Goal: Find specific page/section: Find specific page/section

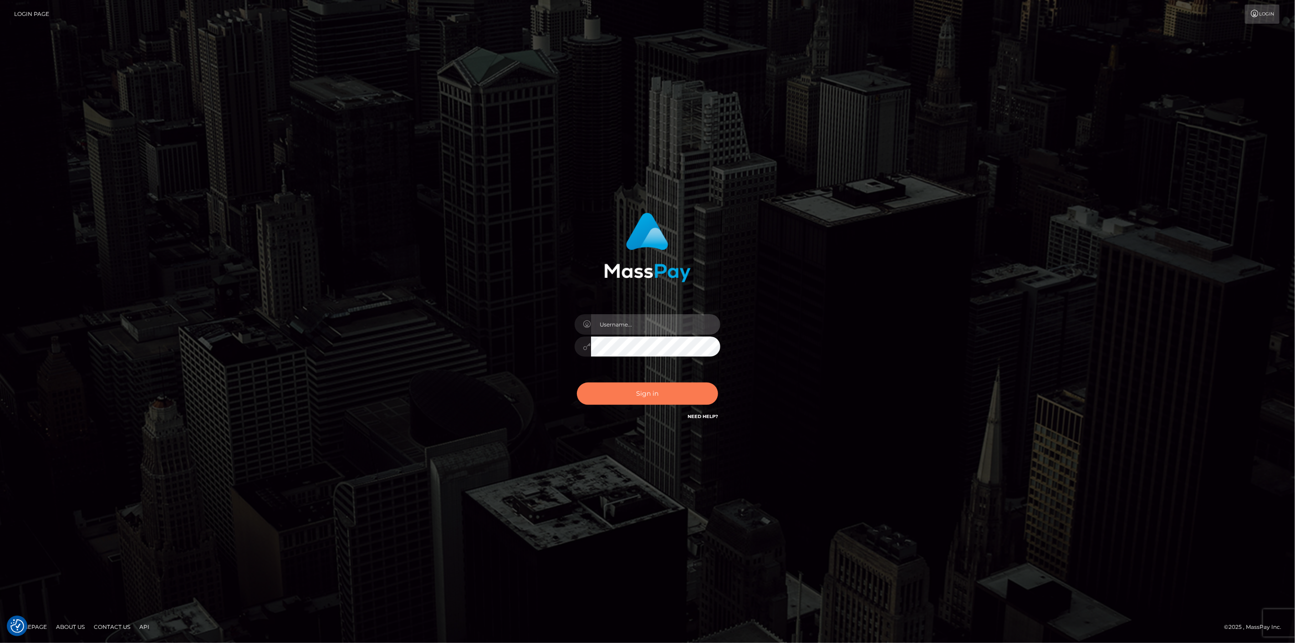
type input "scott.cm"
click at [618, 391] on button "Sign in" at bounding box center [647, 393] width 141 height 22
type input "scott.cm"
click at [642, 389] on button "Sign in" at bounding box center [647, 393] width 141 height 22
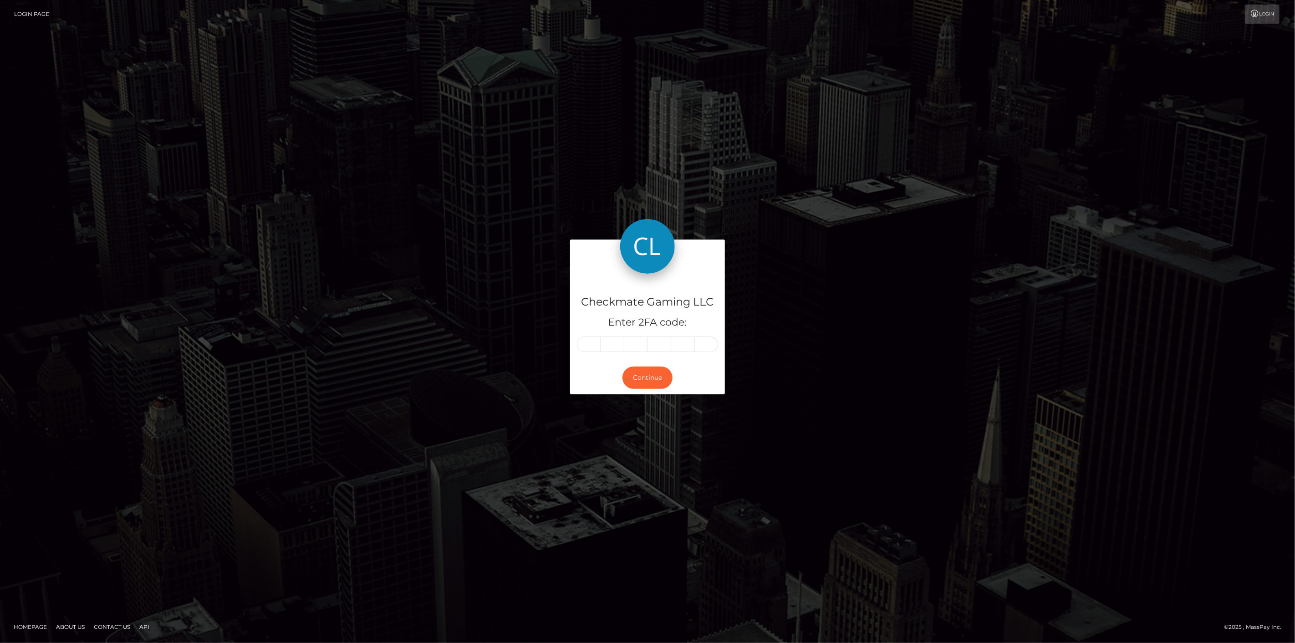
click at [594, 336] on input "text" at bounding box center [589, 343] width 24 height 15
type input "6"
type input "0"
type input "6"
type input "7"
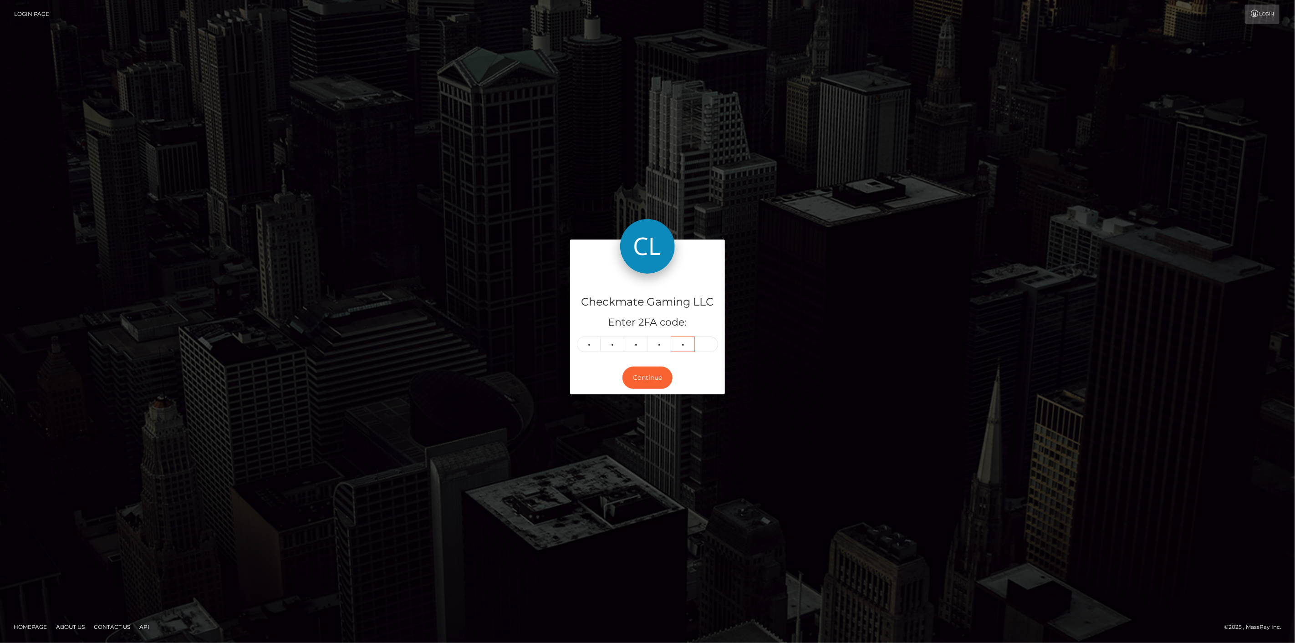
type input "5"
type input "1"
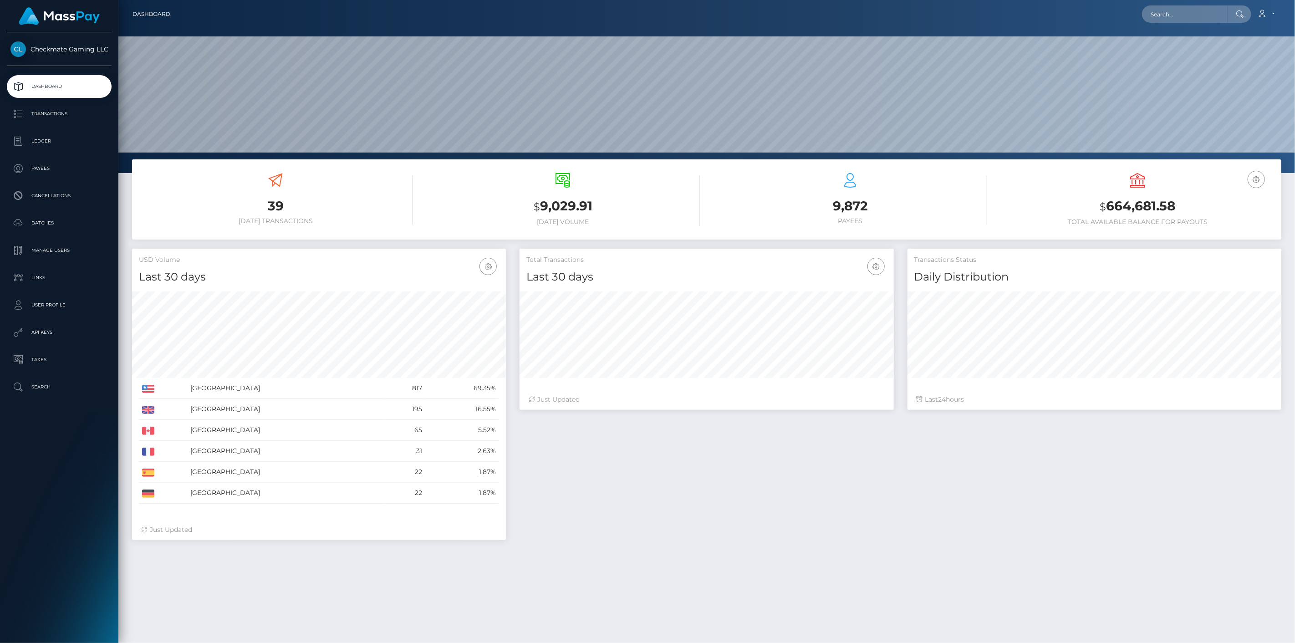
scroll to position [161, 374]
click at [43, 168] on p "Payees" at bounding box center [58, 169] width 97 height 14
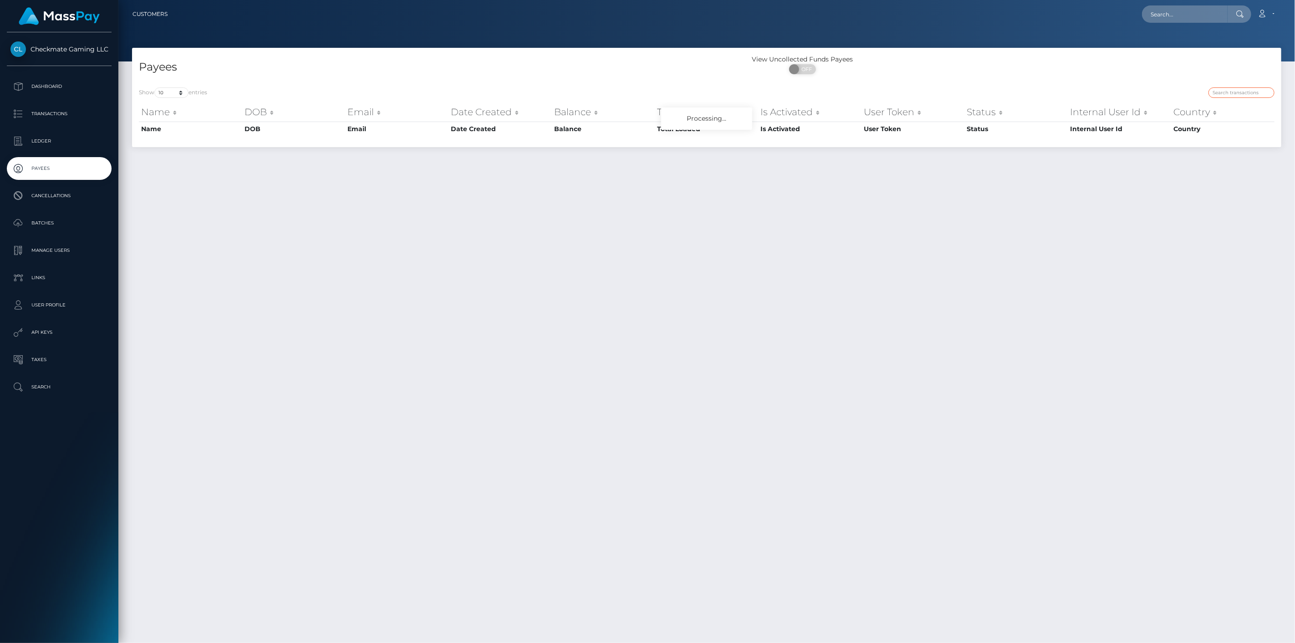
paste input "472668"
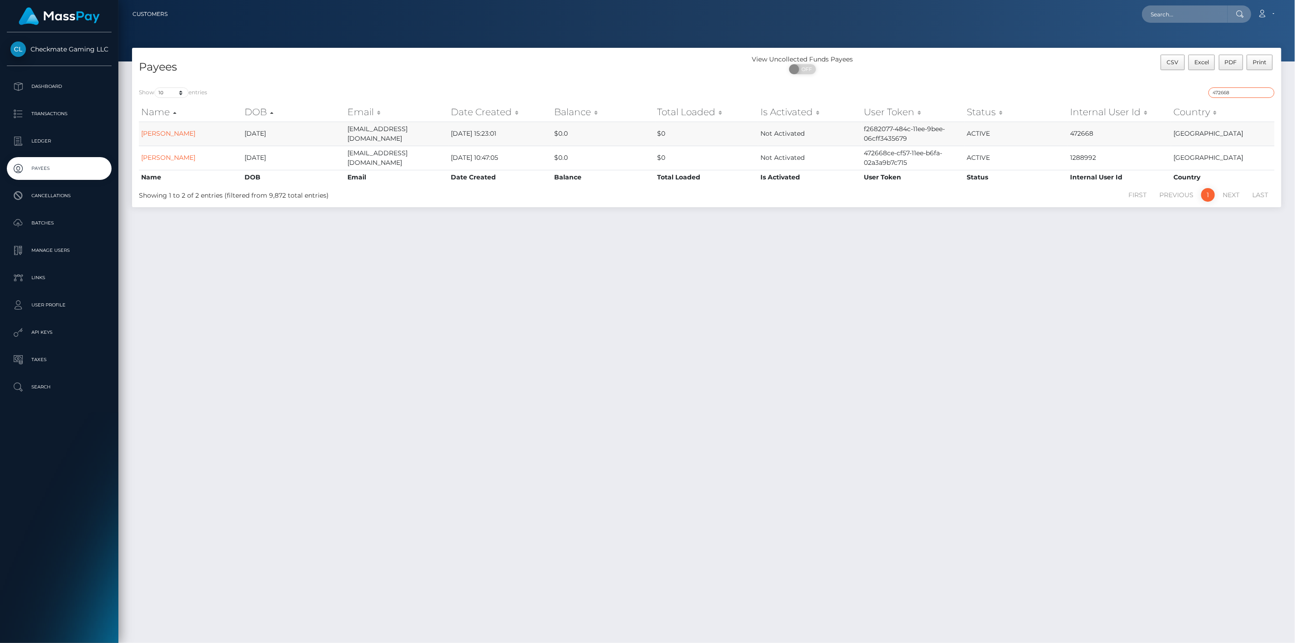
type input "472668"
click at [180, 136] on link "Jasdeep Johal" at bounding box center [168, 133] width 54 height 8
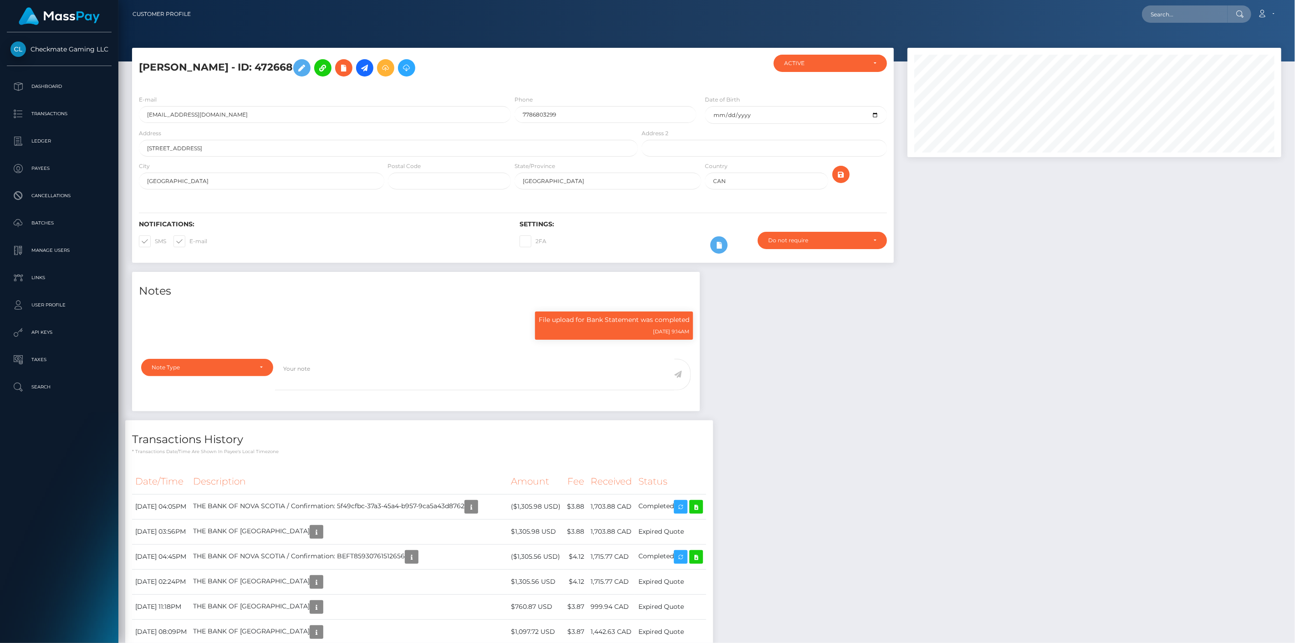
scroll to position [109, 374]
